Goal: Information Seeking & Learning: Learn about a topic

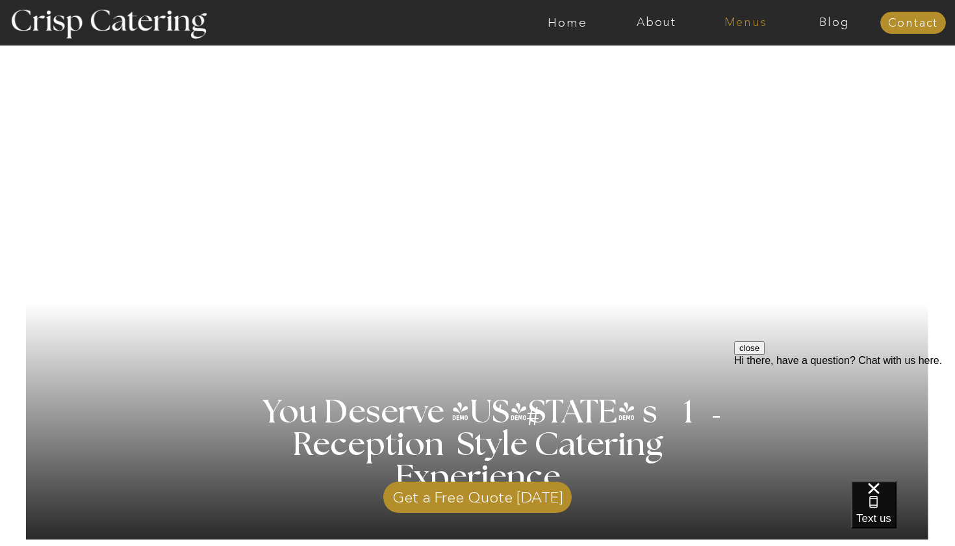
click at [744, 29] on nav "Menus" at bounding box center [745, 22] width 89 height 13
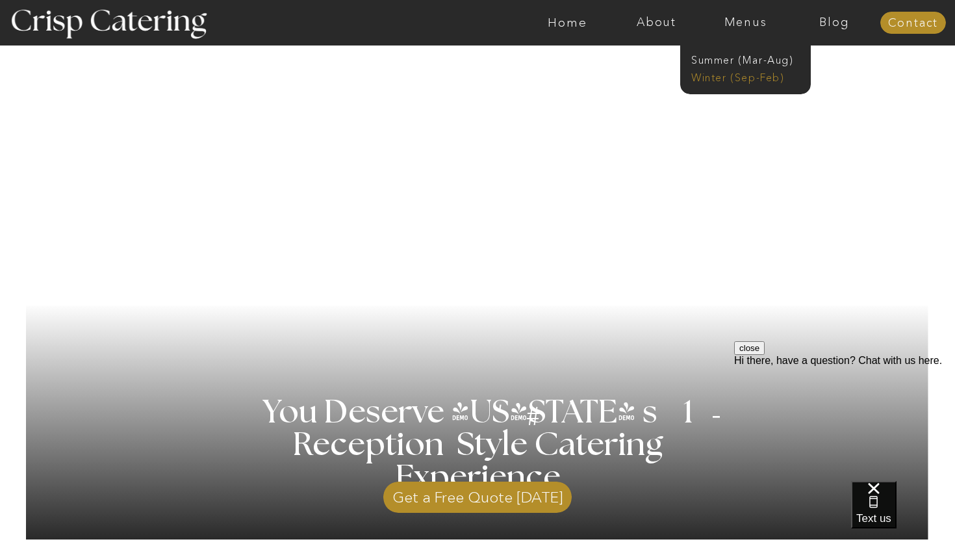
click at [742, 77] on nav "Winter (Sep-Feb)" at bounding box center [744, 76] width 107 height 12
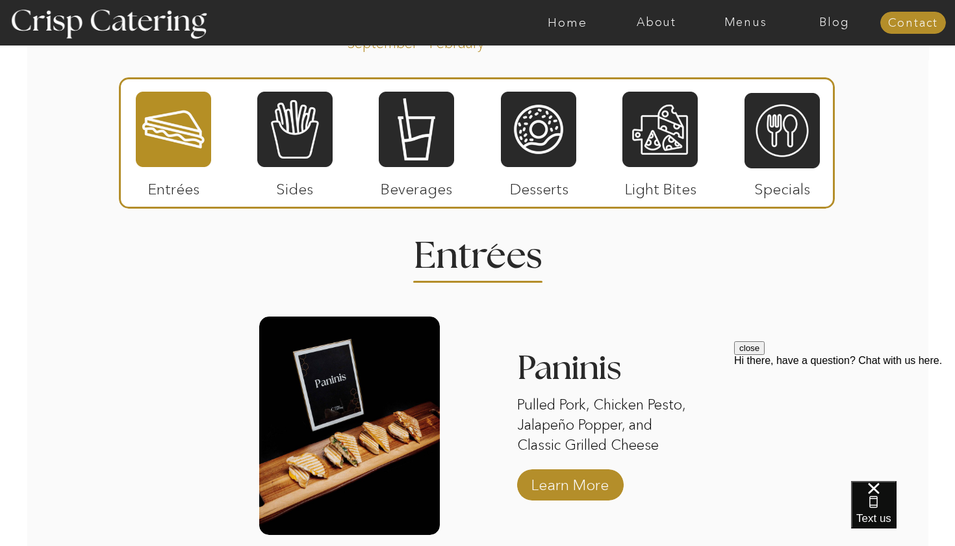
scroll to position [1495, 0]
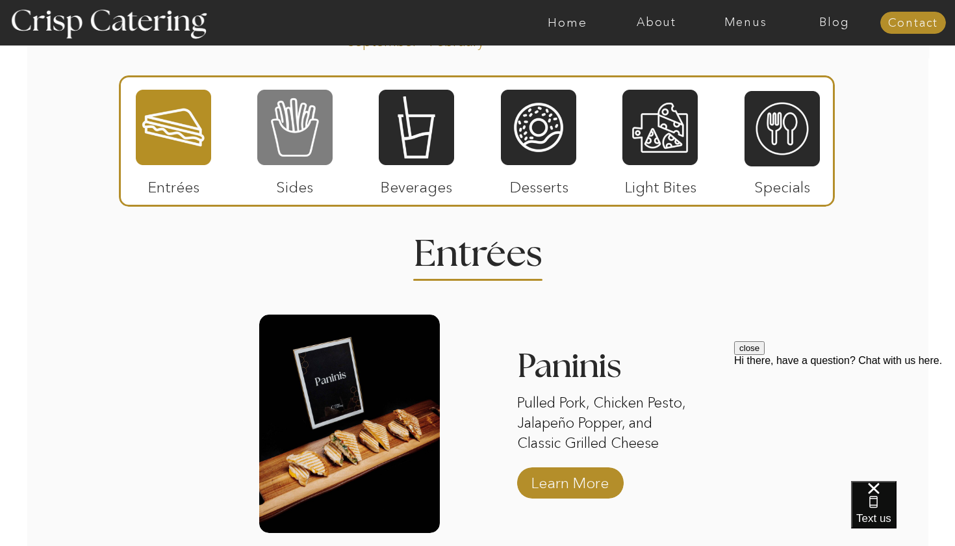
click at [288, 156] on div at bounding box center [294, 127] width 75 height 78
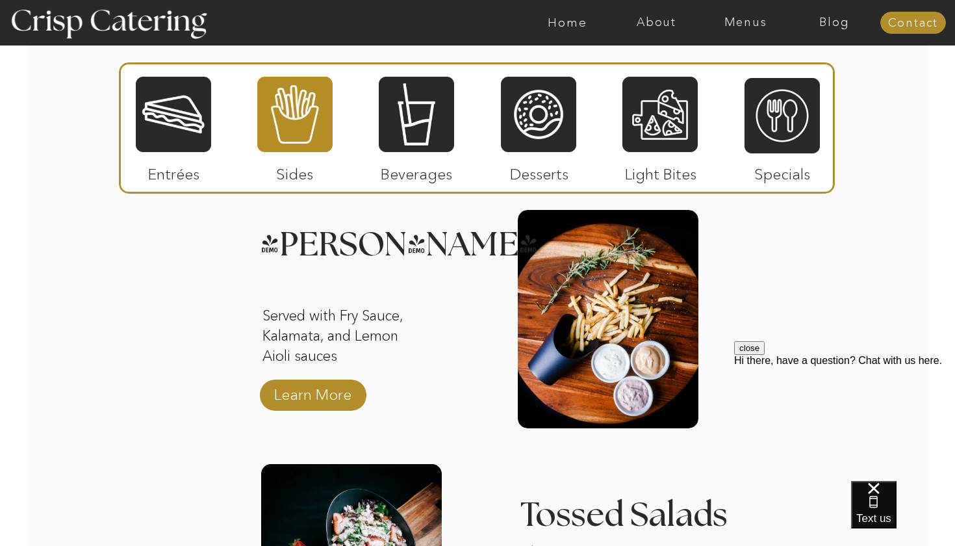
scroll to position [1611, 0]
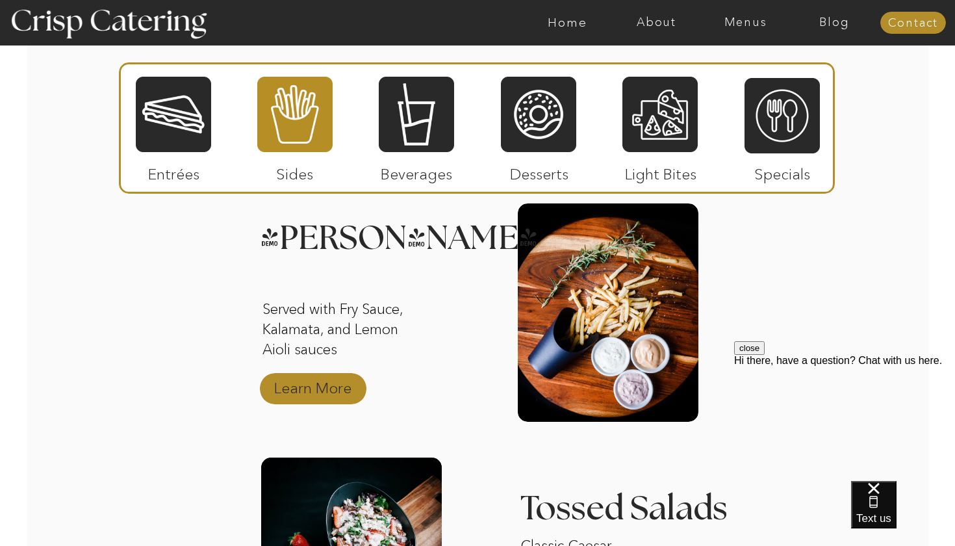
click at [298, 383] on p "Learn More" at bounding box center [313, 385] width 86 height 38
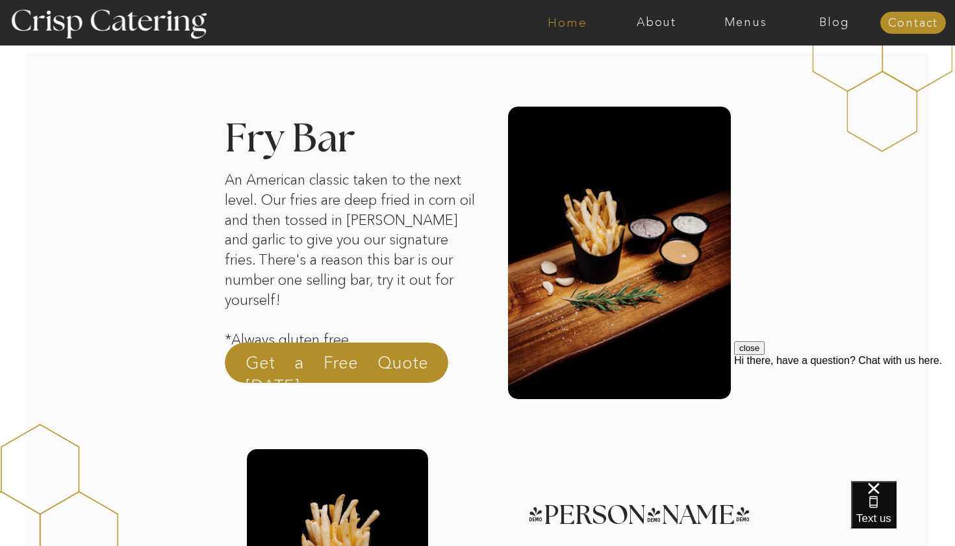
click at [563, 20] on nav "Home" at bounding box center [567, 22] width 89 height 13
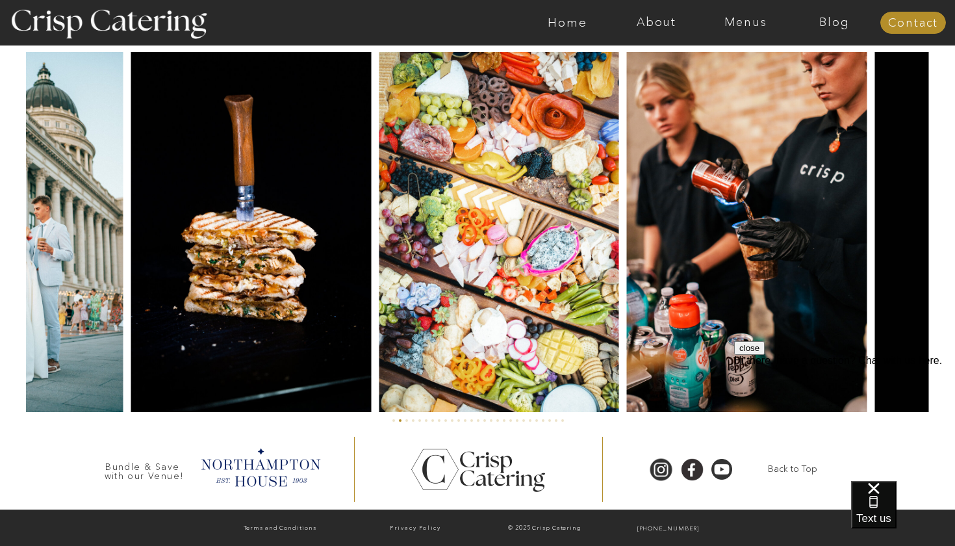
scroll to position [3040, 0]
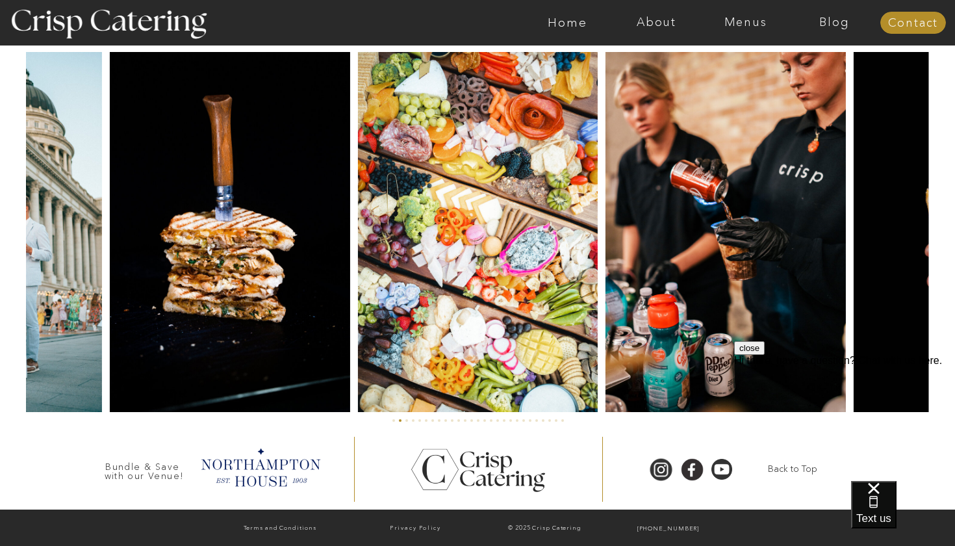
click at [475, 297] on img at bounding box center [478, 232] width 240 height 360
click at [477, 296] on img at bounding box center [478, 232] width 240 height 360
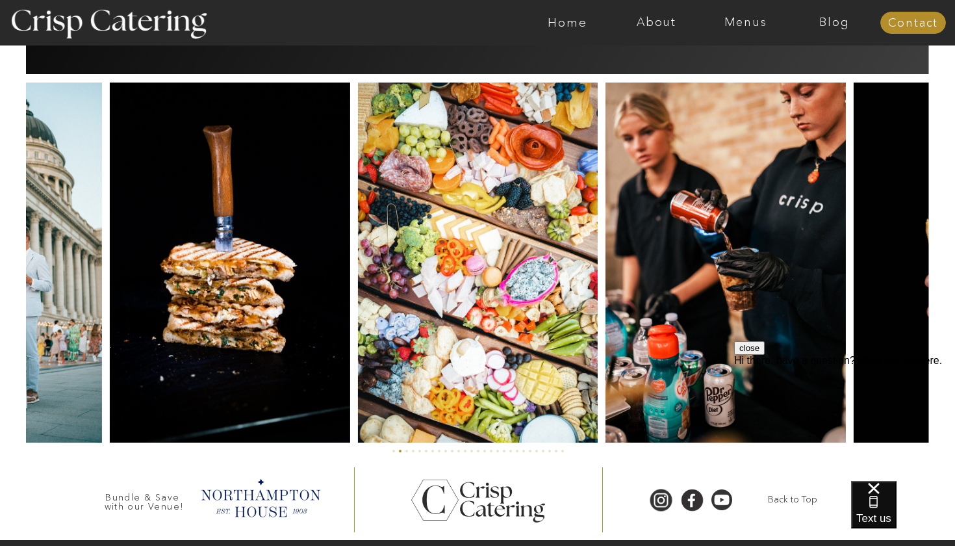
scroll to position [3007, 0]
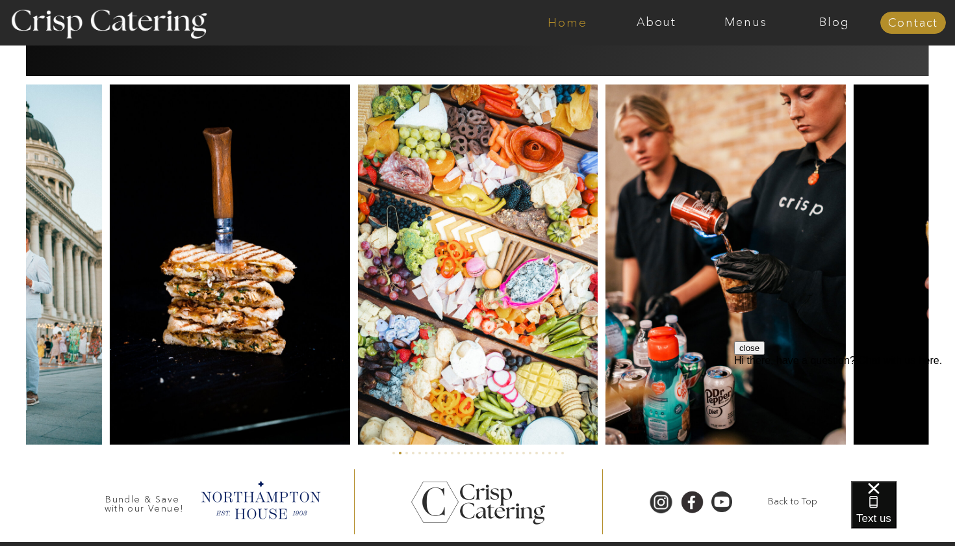
click at [560, 19] on nav "Home" at bounding box center [567, 22] width 89 height 13
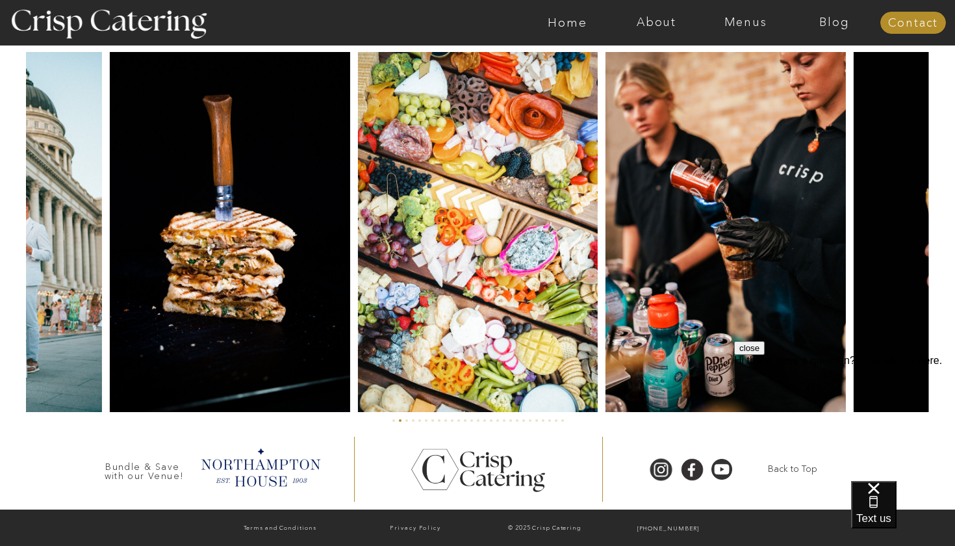
scroll to position [3040, 0]
click at [646, 18] on nav "About" at bounding box center [656, 22] width 89 height 13
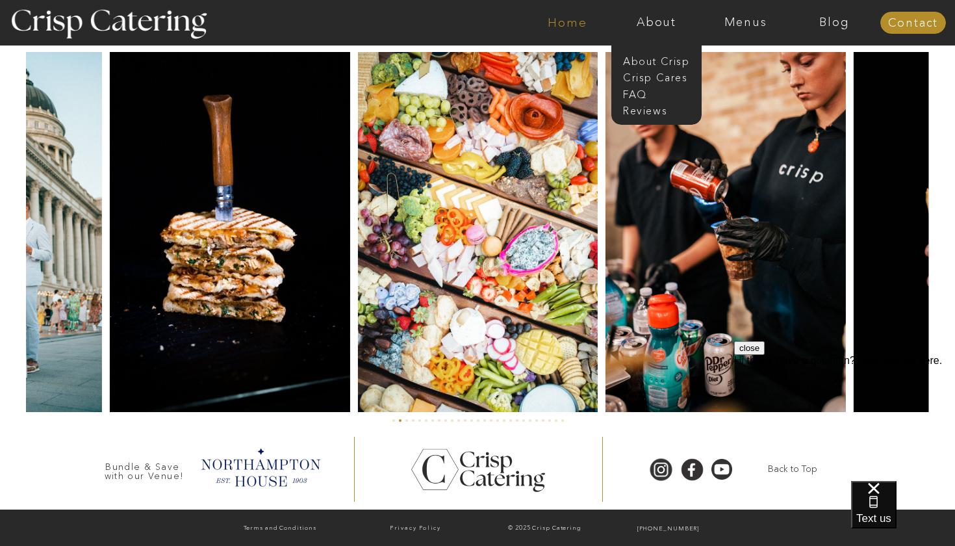
click at [578, 25] on nav "Home" at bounding box center [567, 22] width 89 height 13
click at [559, 21] on nav "Home" at bounding box center [567, 22] width 89 height 13
click at [270, 477] on div at bounding box center [260, 466] width 132 height 45
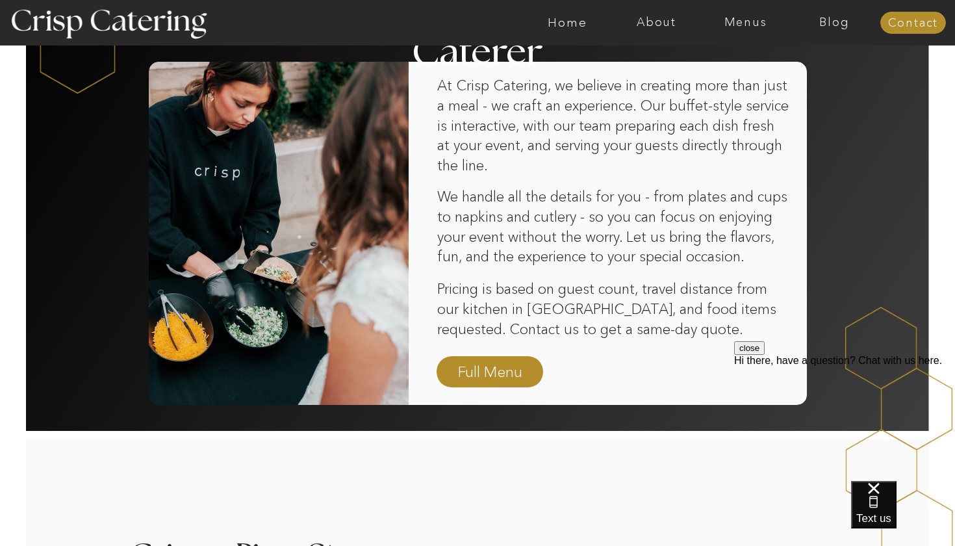
scroll to position [824, 0]
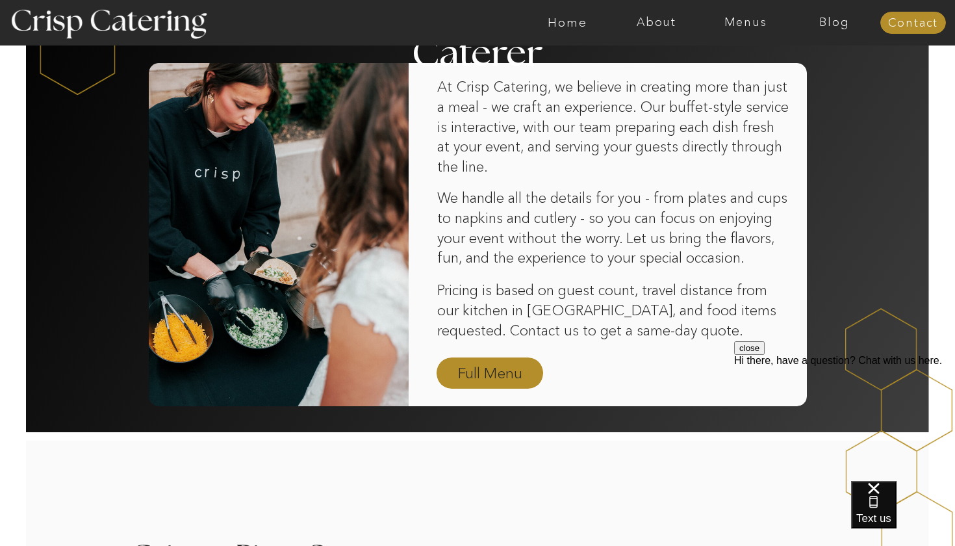
click at [470, 372] on nav "Full Menu" at bounding box center [489, 373] width 75 height 23
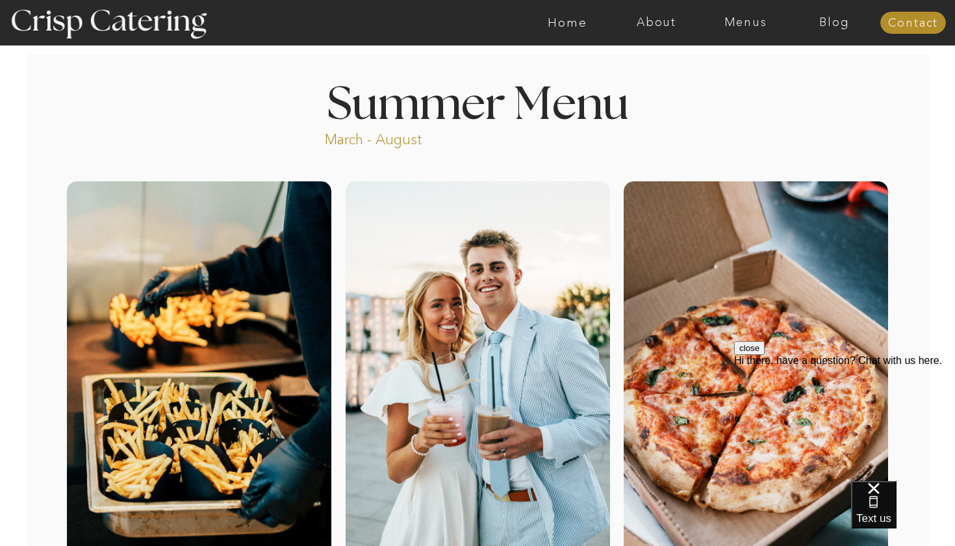
click at [396, 140] on p "March - August" at bounding box center [414, 137] width 179 height 15
click at [742, 23] on nav "Menus" at bounding box center [745, 22] width 89 height 13
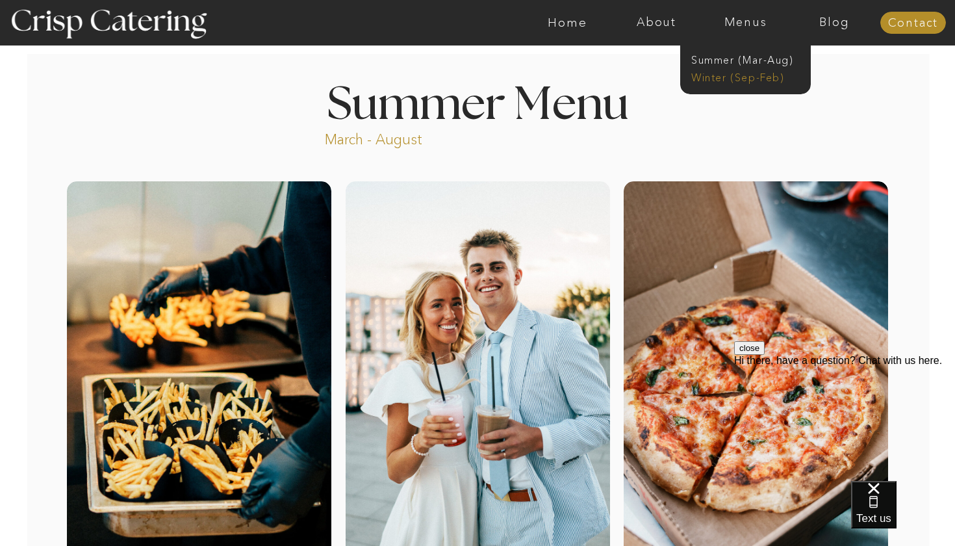
click at [733, 79] on nav "Winter (Sep-Feb)" at bounding box center [744, 76] width 107 height 12
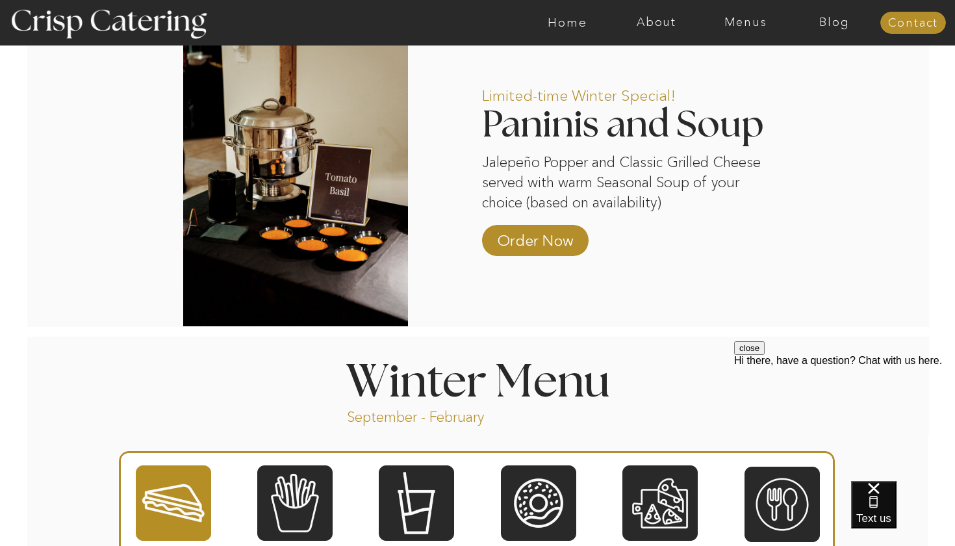
scroll to position [1120, 0]
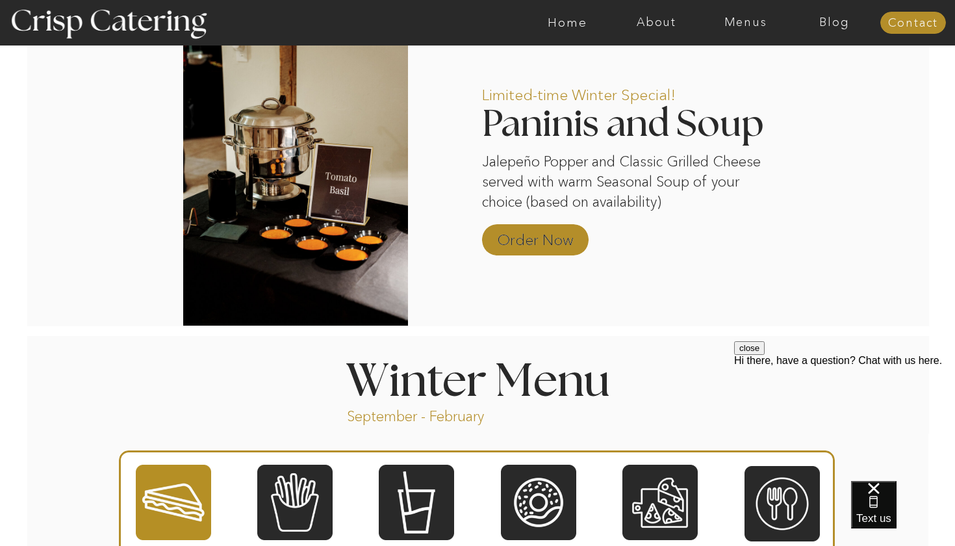
click at [541, 242] on p "Order Now" at bounding box center [535, 237] width 86 height 38
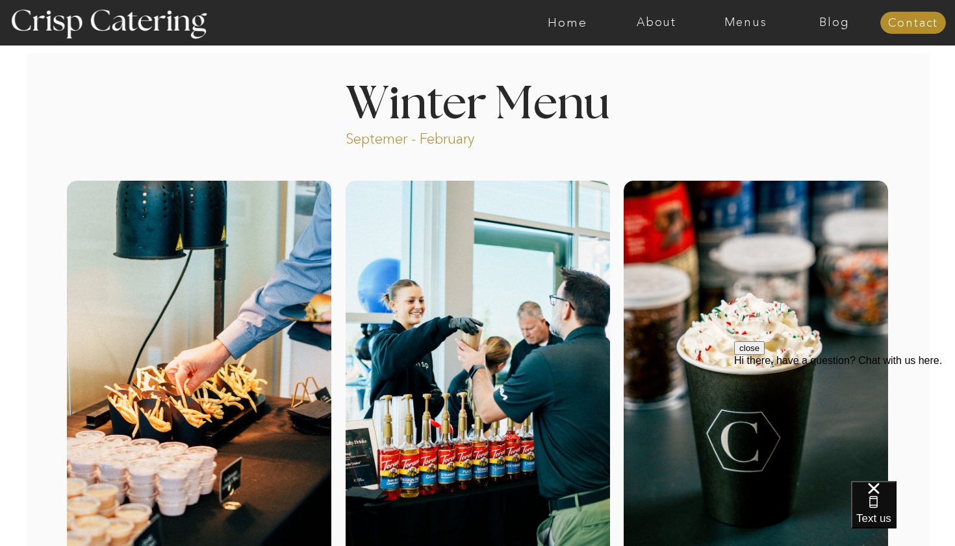
scroll to position [0, 0]
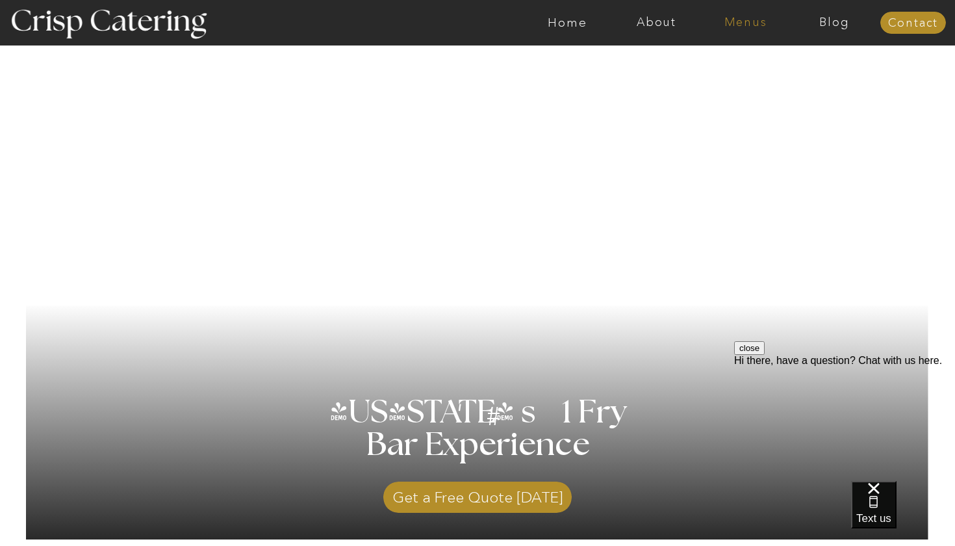
click at [736, 26] on nav "Menus" at bounding box center [745, 22] width 89 height 13
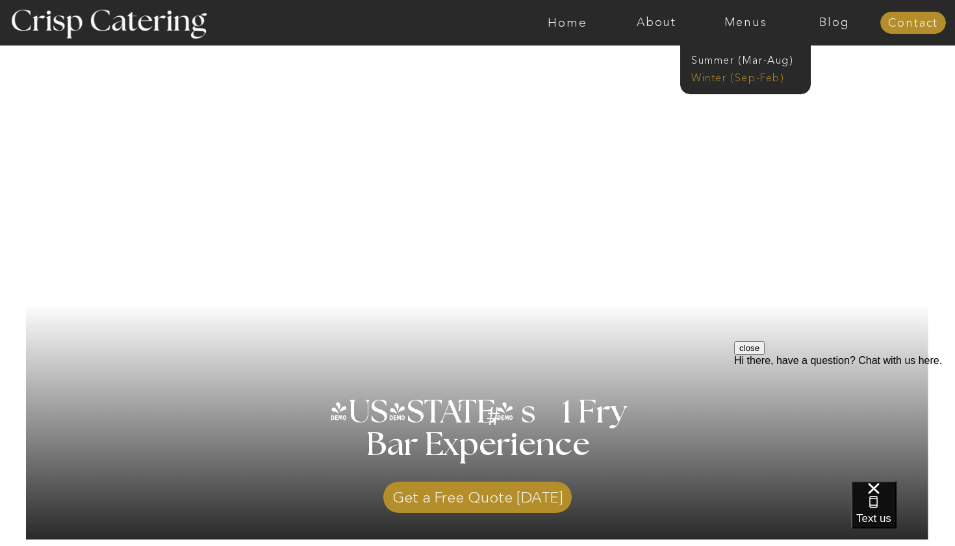
click at [725, 77] on nav "Winter (Sep-Feb)" at bounding box center [744, 76] width 107 height 12
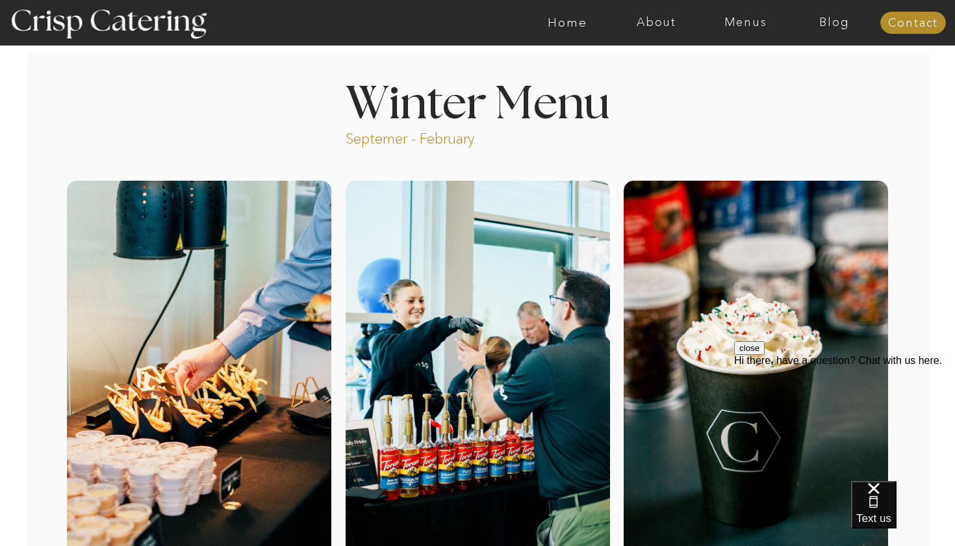
click at [392, 388] on div at bounding box center [478, 396] width 264 height 431
click at [734, 27] on nav "Menus" at bounding box center [745, 22] width 89 height 13
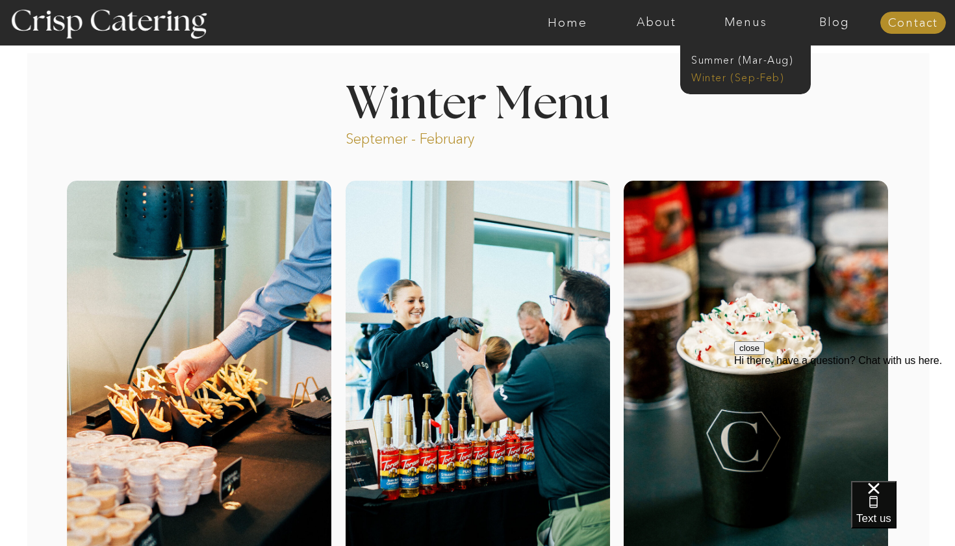
click at [722, 74] on nav "Winter (Sep-Feb)" at bounding box center [744, 76] width 107 height 12
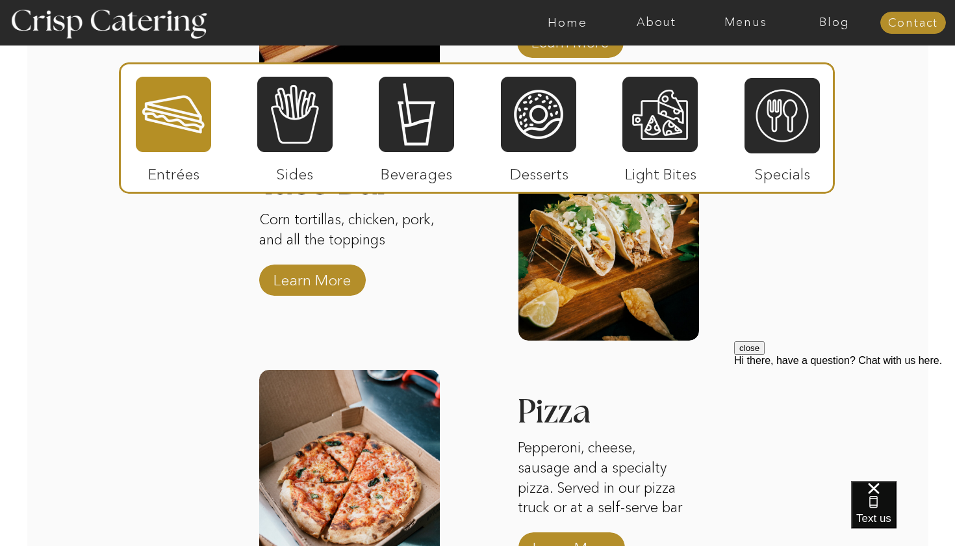
scroll to position [1914, 0]
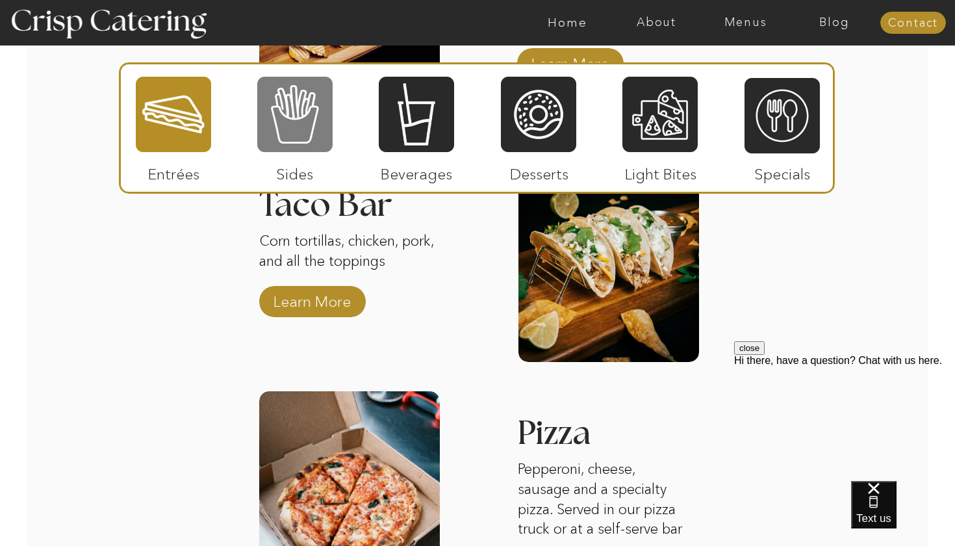
click at [295, 107] on div at bounding box center [294, 114] width 75 height 78
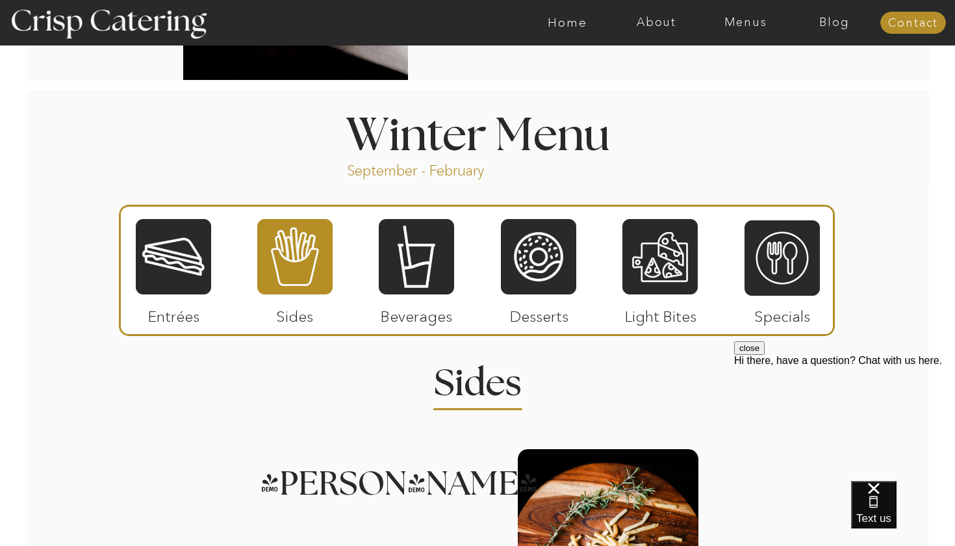
scroll to position [1365, 0]
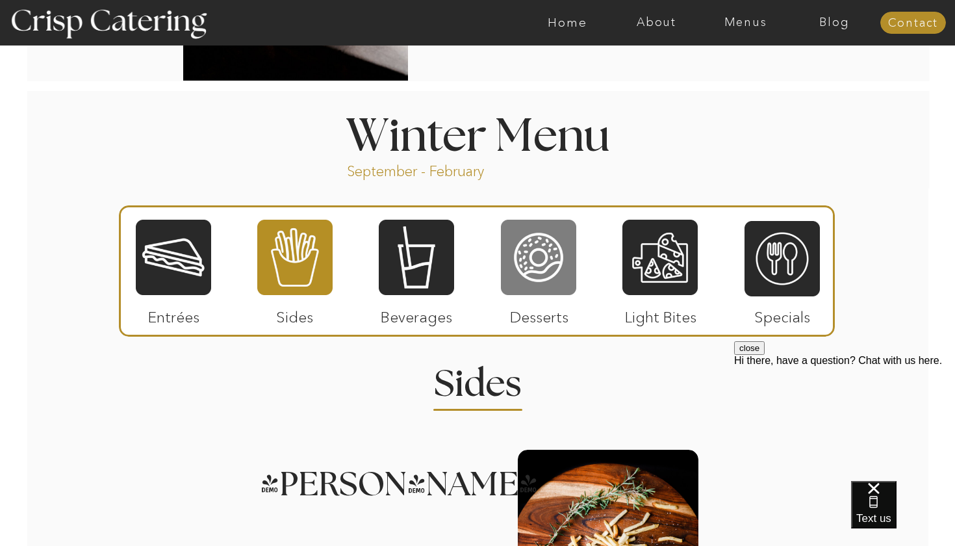
click at [536, 252] on div at bounding box center [538, 257] width 75 height 78
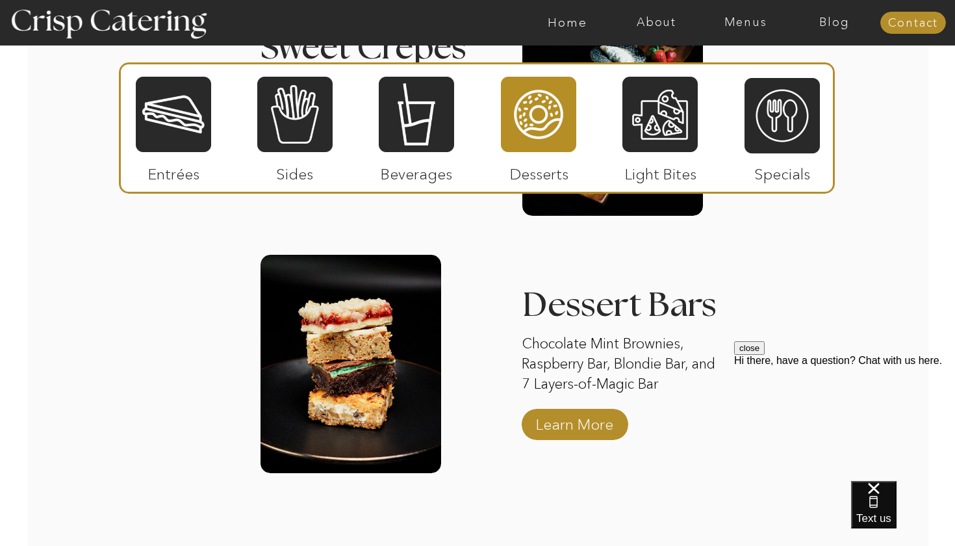
scroll to position [2078, 0]
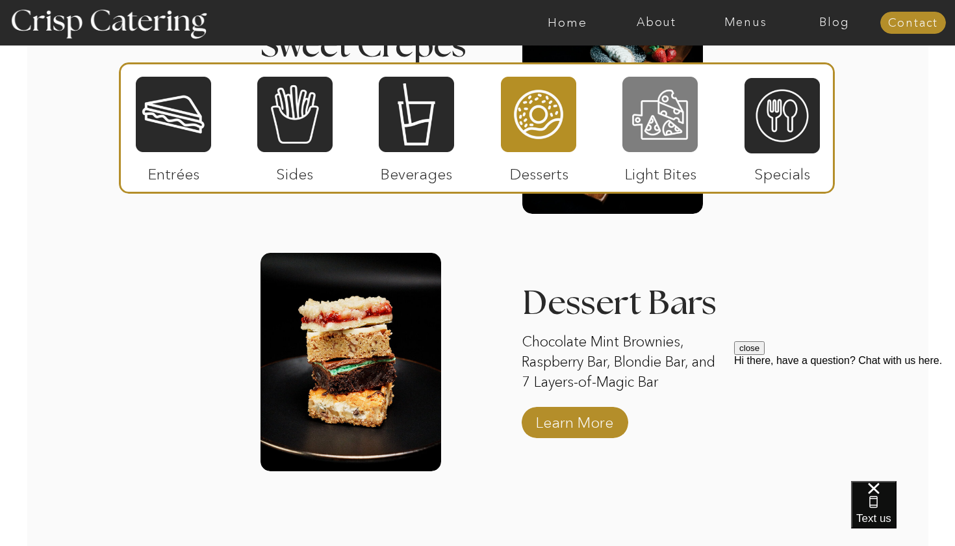
click at [677, 120] on div at bounding box center [659, 114] width 75 height 78
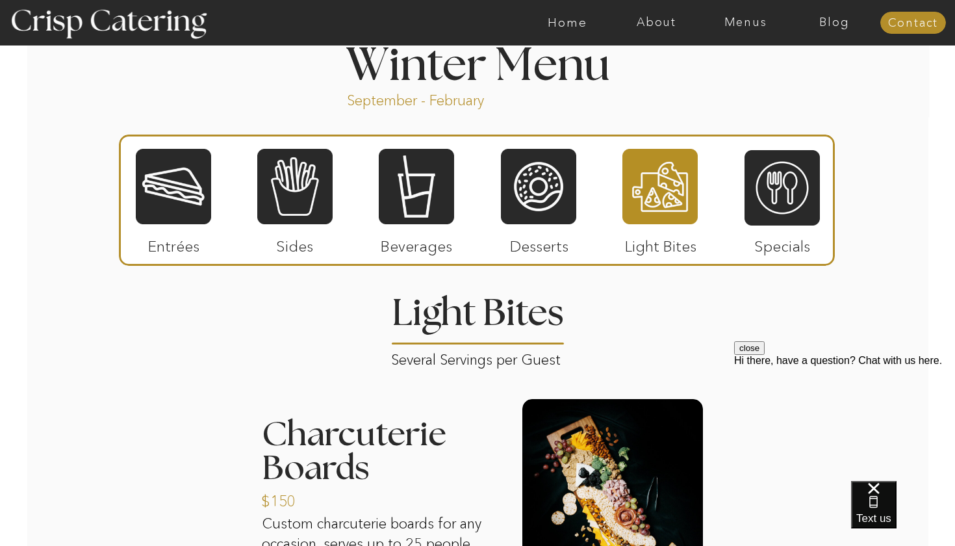
scroll to position [1435, 0]
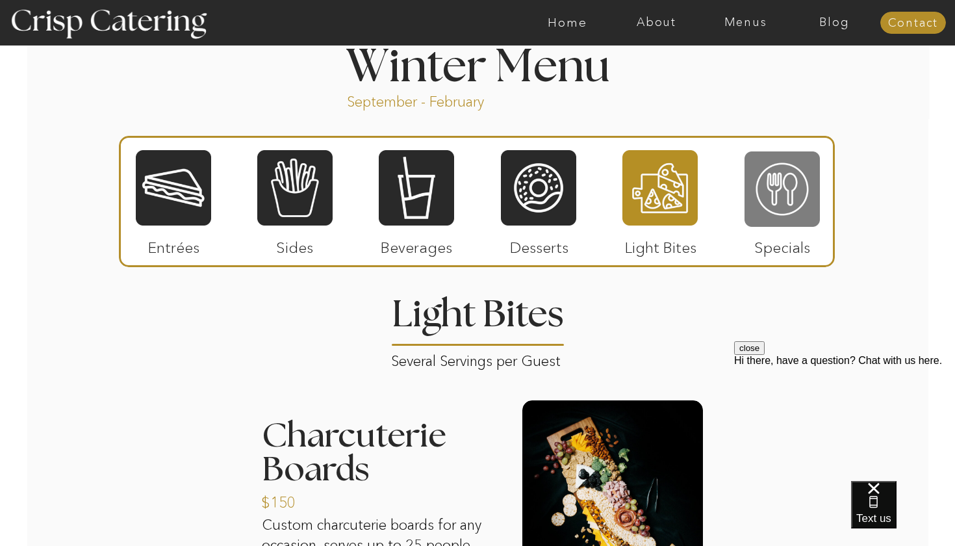
click at [772, 180] on div at bounding box center [781, 189] width 75 height 78
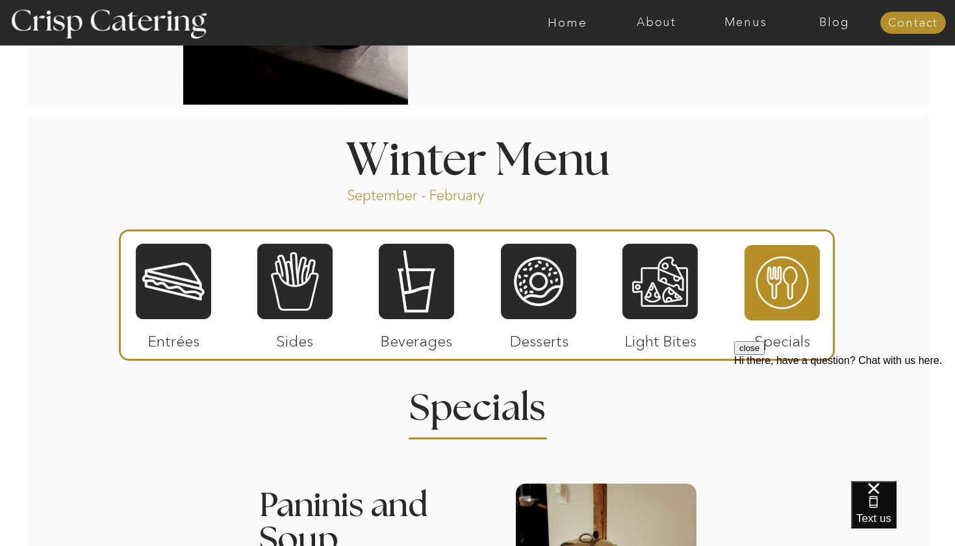
scroll to position [1341, 0]
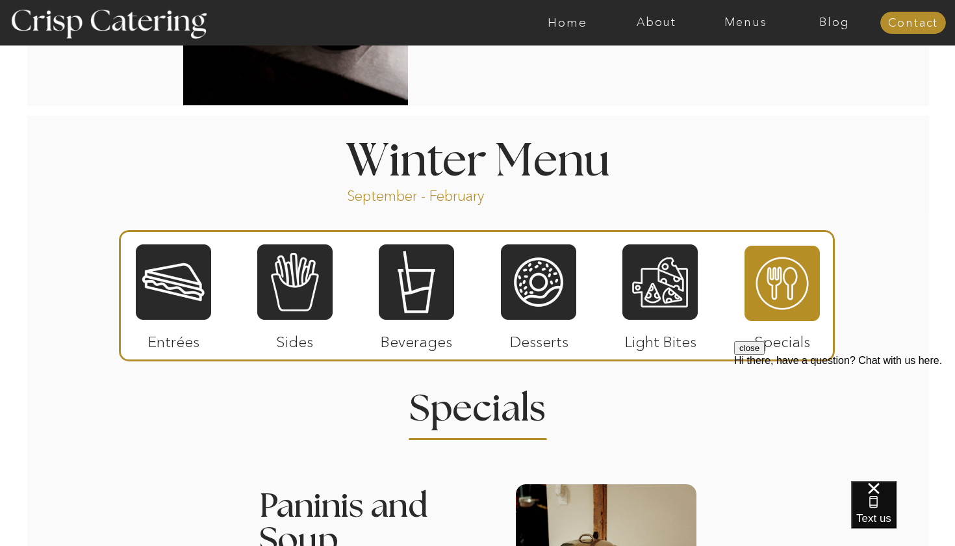
click at [184, 258] on div at bounding box center [173, 282] width 75 height 78
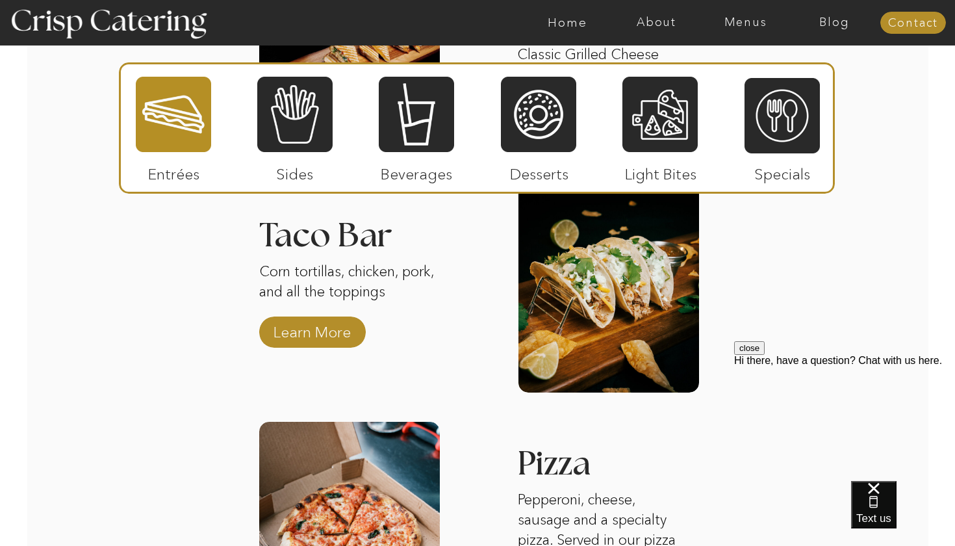
scroll to position [1782, 0]
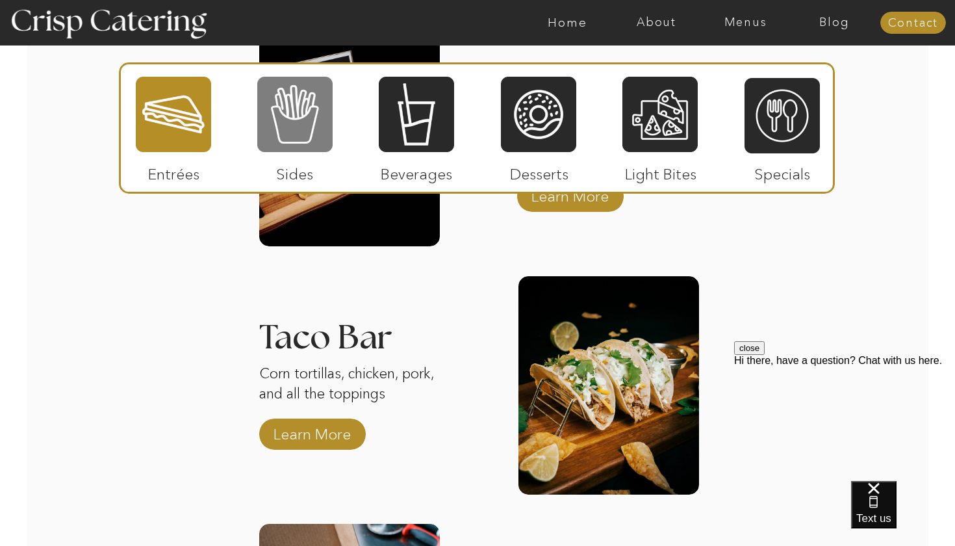
click at [307, 131] on div at bounding box center [294, 114] width 75 height 78
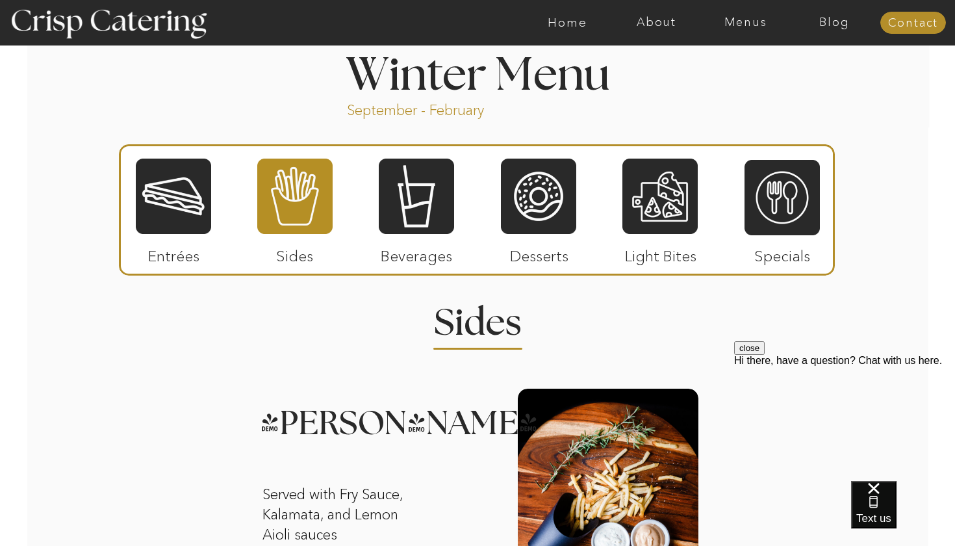
scroll to position [1428, 0]
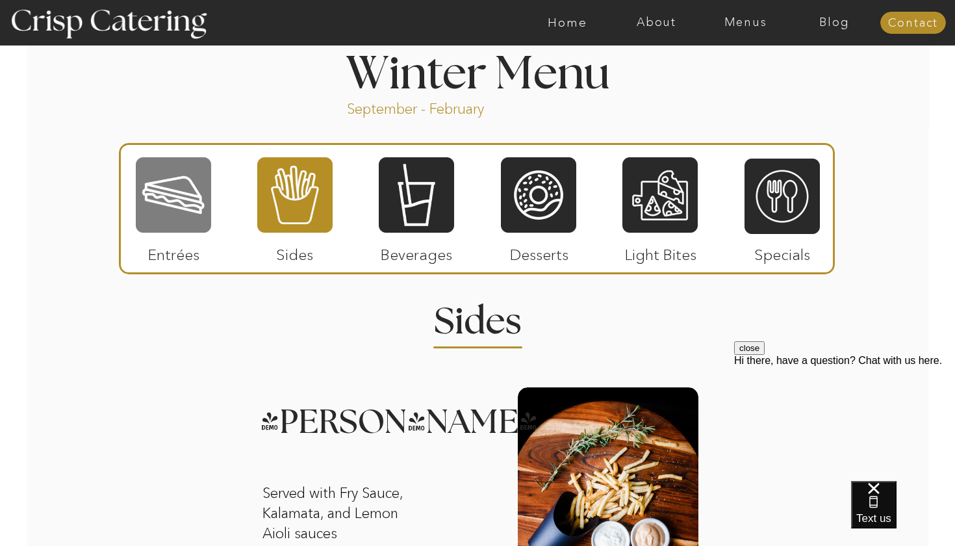
click at [170, 215] on div at bounding box center [173, 195] width 75 height 78
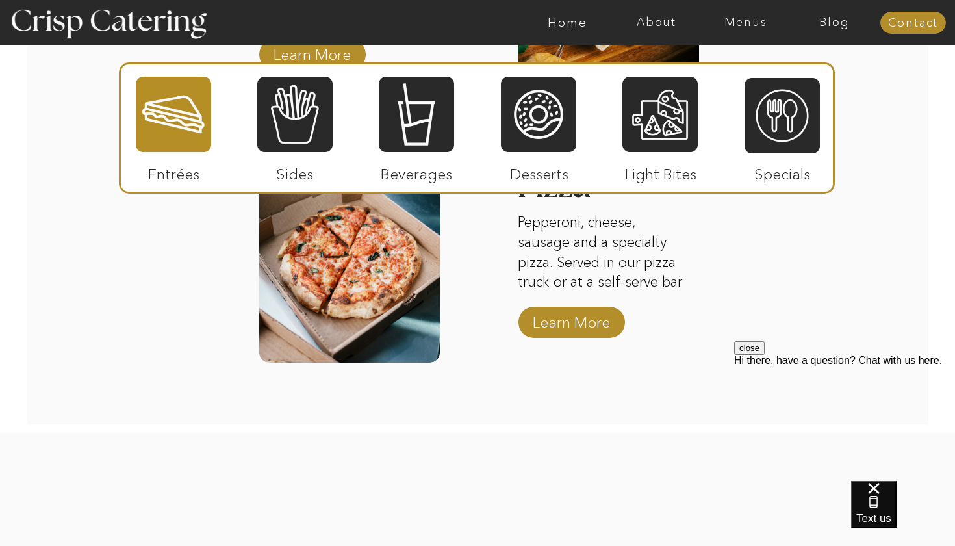
scroll to position [2150, 0]
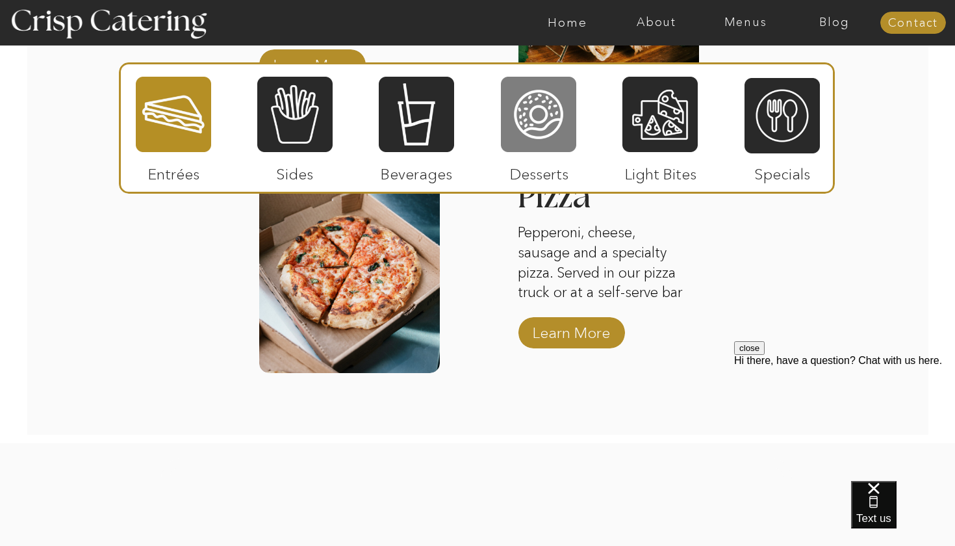
click at [542, 126] on div at bounding box center [538, 114] width 75 height 78
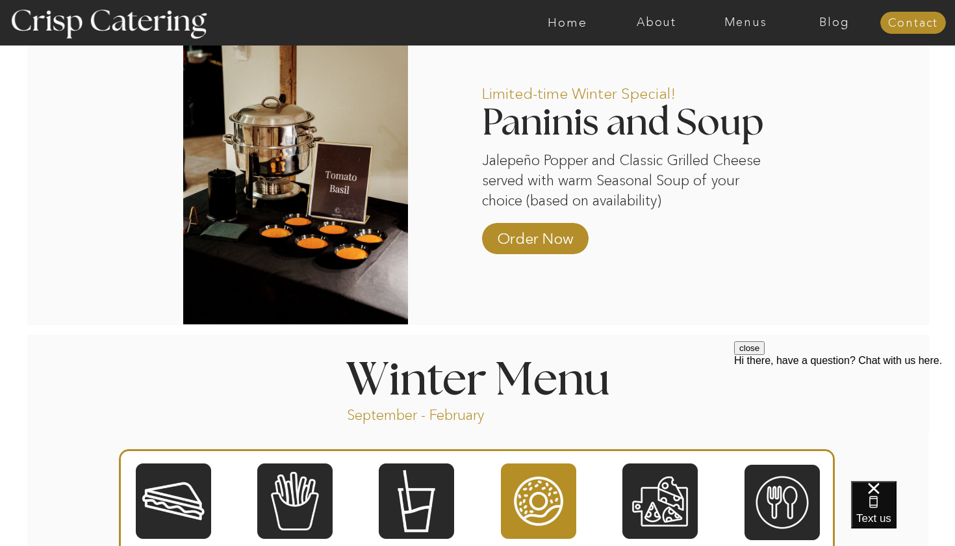
scroll to position [1131, 0]
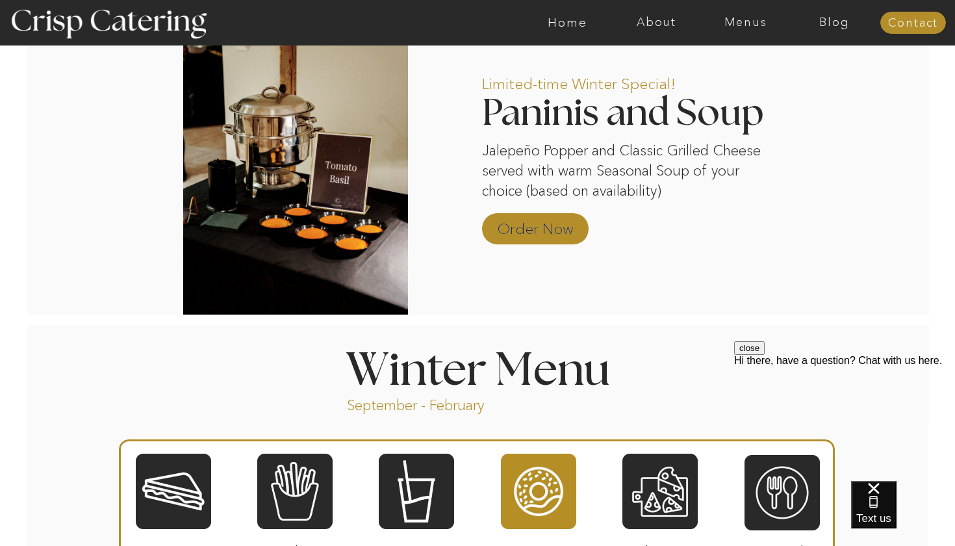
click at [537, 234] on p "Order Now" at bounding box center [535, 226] width 86 height 38
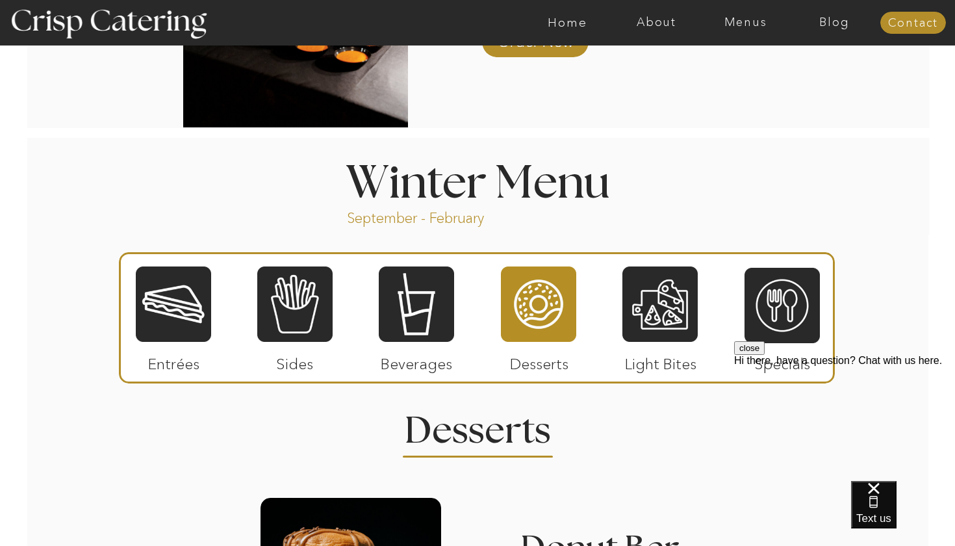
scroll to position [1318, 0]
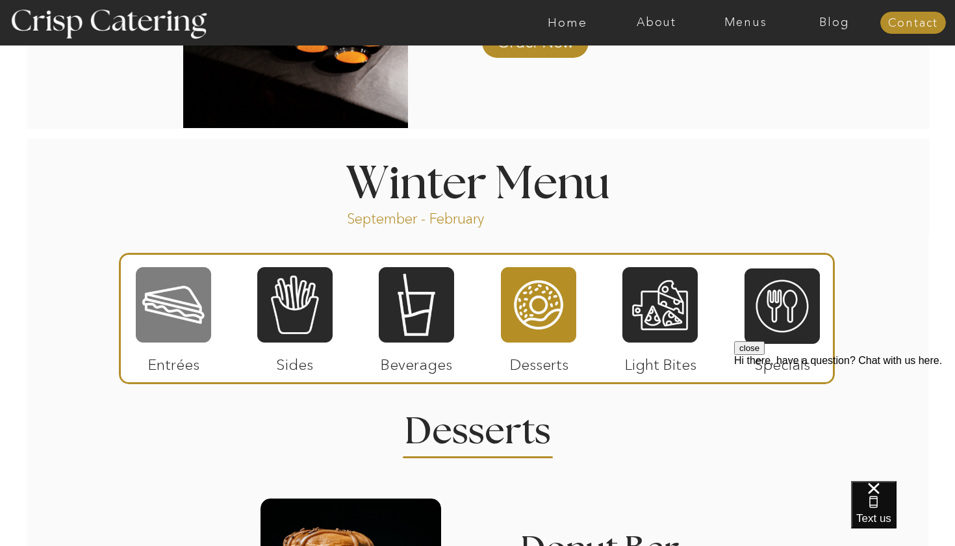
click at [187, 295] on div at bounding box center [173, 305] width 75 height 78
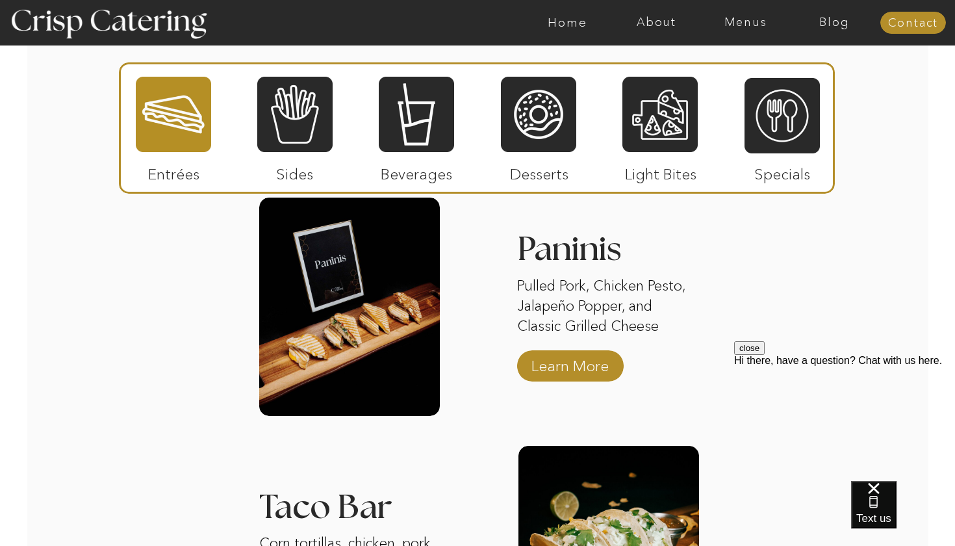
scroll to position [1616, 0]
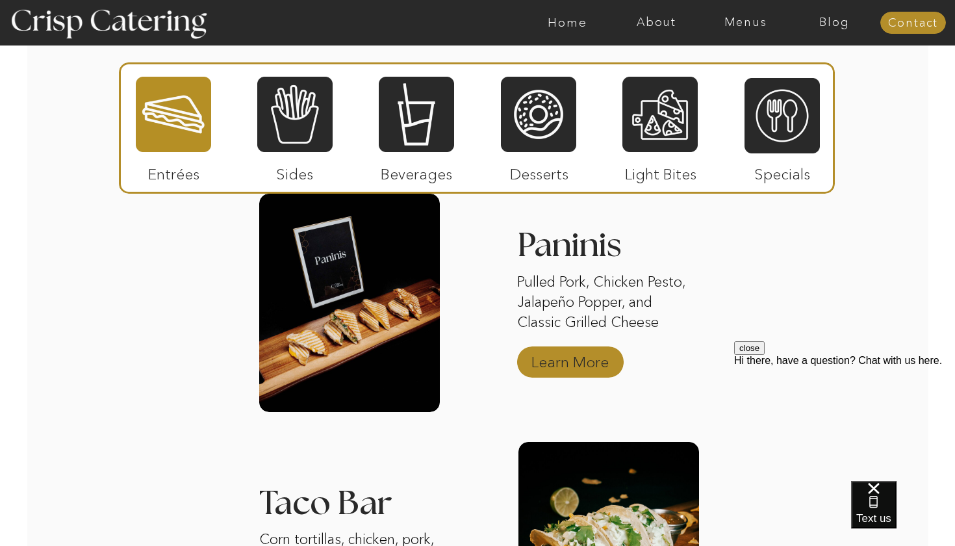
click at [560, 362] on p "Learn More" at bounding box center [570, 359] width 86 height 38
